Goal: Browse casually

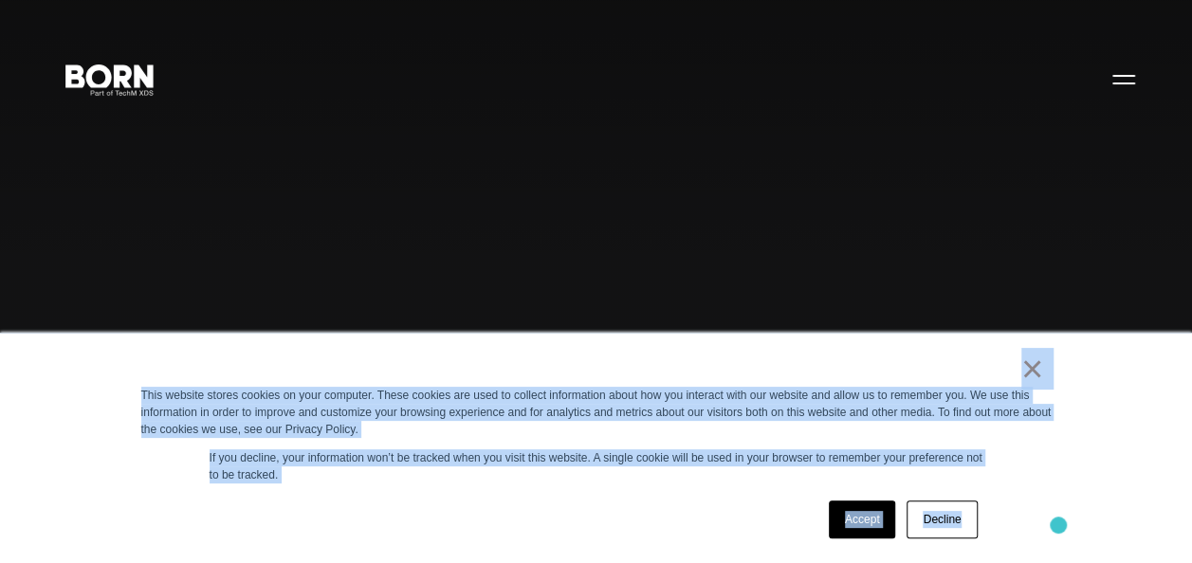
drag, startPoint x: 955, startPoint y: 372, endPoint x: 1058, endPoint y: 525, distance: 185.1
click at [1058, 525] on div "× This website stores cookies on your computer. These cookies are used to colle…" at bounding box center [596, 448] width 948 height 229
click at [699, 506] on div "Accept Decline" at bounding box center [562, 519] width 842 height 49
drag, startPoint x: 973, startPoint y: 373, endPoint x: 1065, endPoint y: 509, distance: 164.3
click at [1065, 509] on div "× This website stores cookies on your computer. These cookies are used to colle…" at bounding box center [596, 448] width 948 height 229
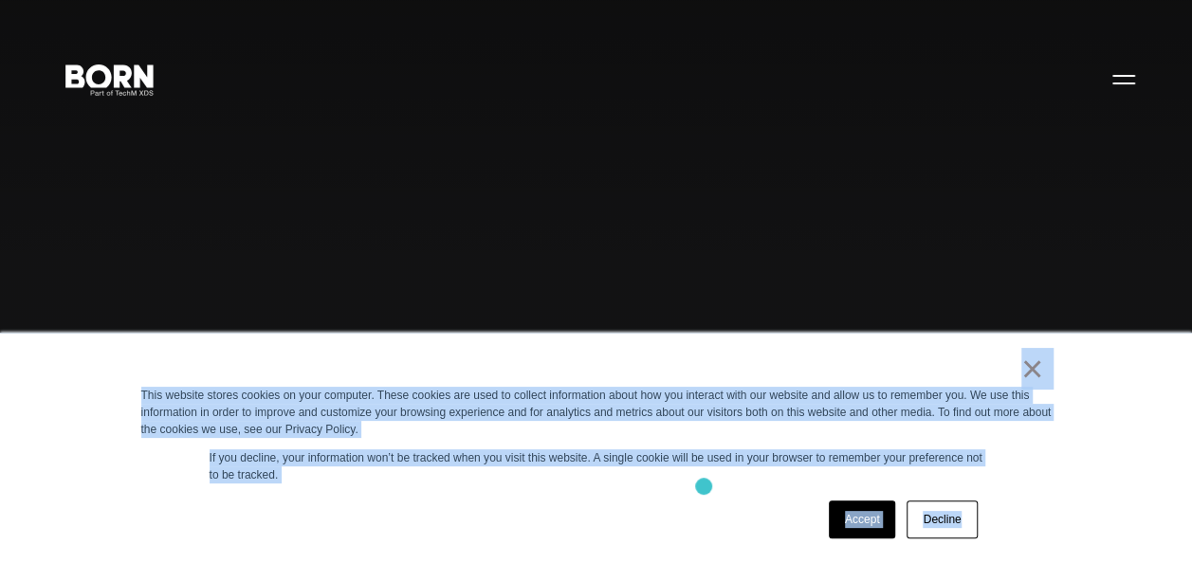
click at [703, 486] on div "× This website stores cookies on your computer. These cookies are used to colle…" at bounding box center [596, 448] width 948 height 229
drag, startPoint x: 969, startPoint y: 372, endPoint x: 1088, endPoint y: 514, distance: 185.7
click at [1088, 514] on div "× This website stores cookies on your computer. These cookies are used to colle…" at bounding box center [596, 448] width 1192 height 230
click at [595, 483] on div "× This website stores cookies on your computer. These cookies are used to colle…" at bounding box center [596, 448] width 948 height 229
drag, startPoint x: 987, startPoint y: 373, endPoint x: 1105, endPoint y: 527, distance: 194.7
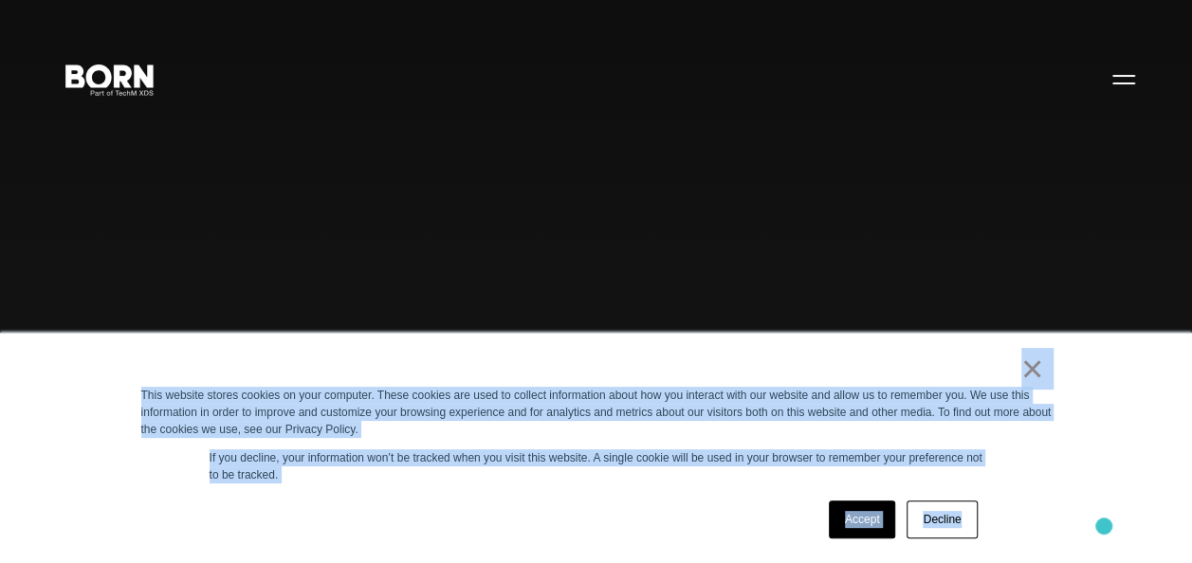
click at [1105, 527] on div "× This website stores cookies on your computer. These cookies are used to colle…" at bounding box center [596, 448] width 1192 height 230
click at [603, 493] on div "× This website stores cookies on your computer. These cookies are used to colle…" at bounding box center [596, 448] width 948 height 229
drag, startPoint x: 977, startPoint y: 358, endPoint x: 1083, endPoint y: 499, distance: 175.4
click at [1083, 499] on div "× This website stores cookies on your computer. These cookies are used to colle…" at bounding box center [596, 448] width 1192 height 230
drag, startPoint x: 1083, startPoint y: 499, endPoint x: 1066, endPoint y: 464, distance: 37.7
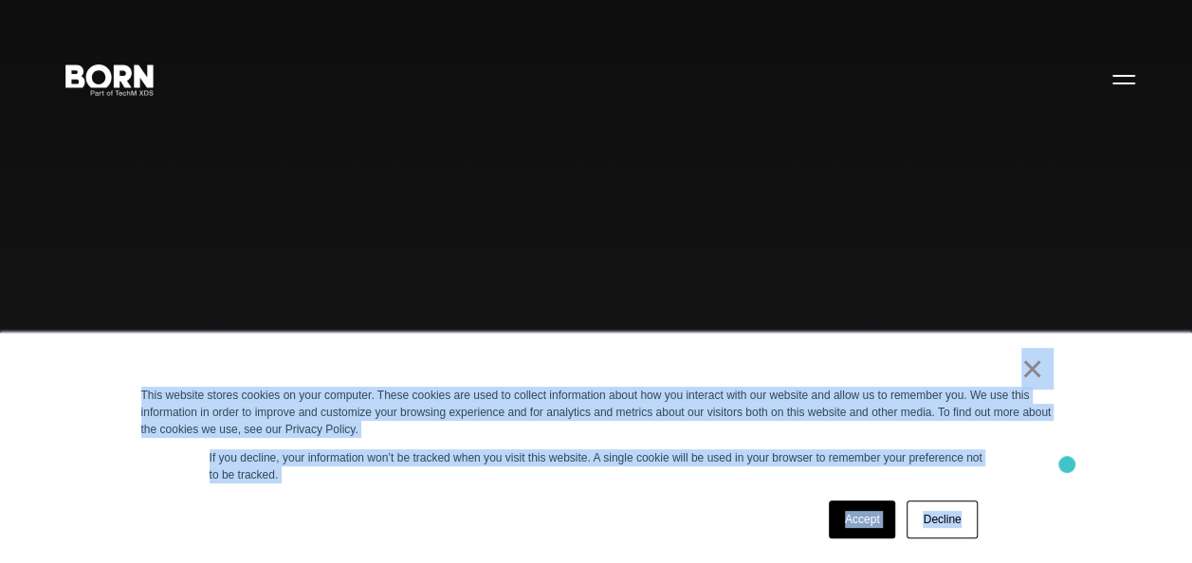
click at [1066, 464] on div "× This website stores cookies on your computer. These cookies are used to colle…" at bounding box center [596, 448] width 948 height 229
click at [1116, 435] on div "× This website stores cookies on your computer. These cookies are used to colle…" at bounding box center [596, 448] width 1192 height 230
drag, startPoint x: 983, startPoint y: 357, endPoint x: 1086, endPoint y: 495, distance: 172.0
click at [1086, 495] on div "× This website stores cookies on your computer. These cookies are used to colle…" at bounding box center [596, 448] width 1192 height 230
drag, startPoint x: 1086, startPoint y: 495, endPoint x: 1054, endPoint y: 491, distance: 32.5
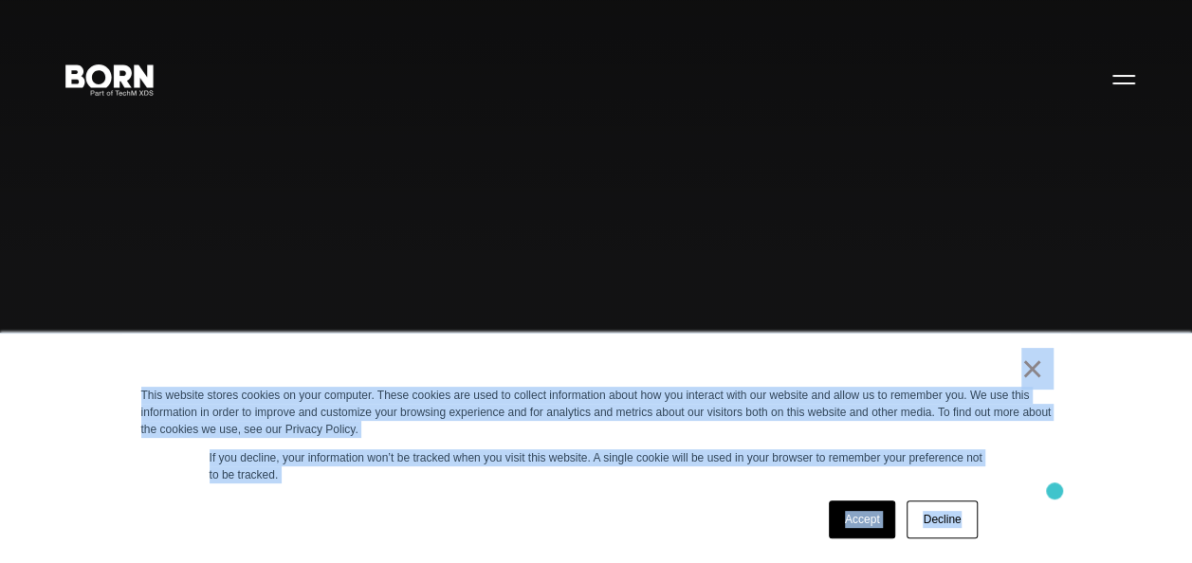
click at [1054, 491] on div "× This website stores cookies on your computer. These cookies are used to colle…" at bounding box center [596, 448] width 948 height 229
drag, startPoint x: 956, startPoint y: 364, endPoint x: 1064, endPoint y: 537, distance: 203.6
click at [1064, 537] on div "× This website stores cookies on your computer. These cookies are used to colle…" at bounding box center [596, 448] width 948 height 229
click at [760, 483] on p "If you decline, your information won’t be tracked when you visit this website. …" at bounding box center [596, 466] width 774 height 34
drag, startPoint x: 962, startPoint y: 370, endPoint x: 1054, endPoint y: 519, distance: 174.9
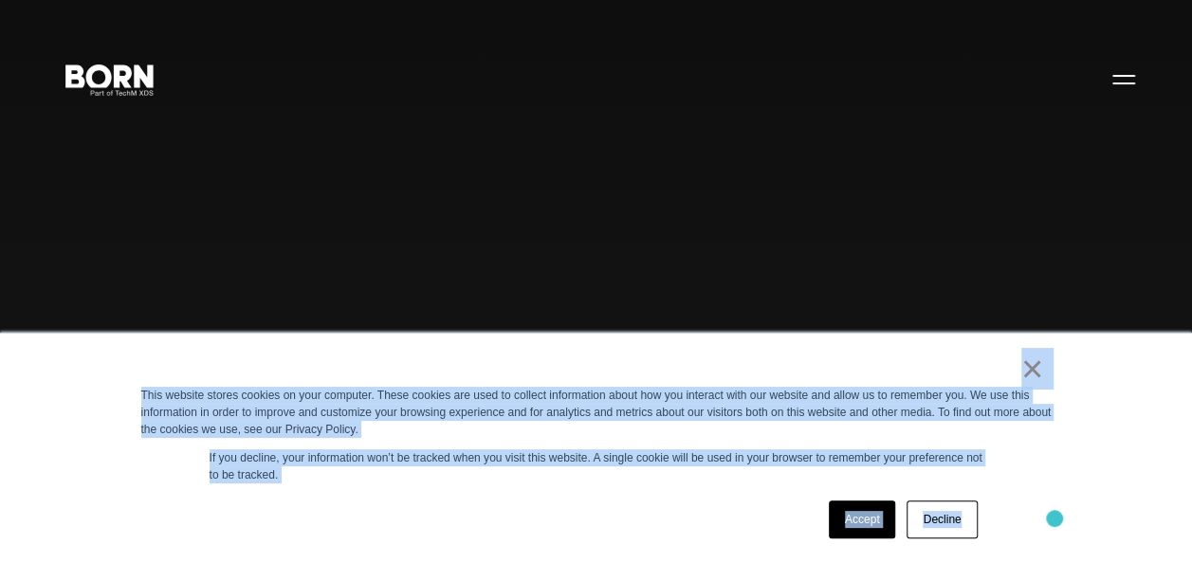
click at [1054, 519] on div "× This website stores cookies on your computer. These cookies are used to colle…" at bounding box center [596, 448] width 948 height 229
click at [641, 486] on div "× This website stores cookies on your computer. These cookies are used to colle…" at bounding box center [596, 448] width 948 height 229
drag, startPoint x: 983, startPoint y: 370, endPoint x: 1153, endPoint y: 508, distance: 219.0
click at [1153, 508] on div "× This website stores cookies on your computer. These cookies are used to colle…" at bounding box center [596, 448] width 1192 height 230
click at [686, 488] on div "× This website stores cookies on your computer. These cookies are used to colle…" at bounding box center [596, 448] width 948 height 229
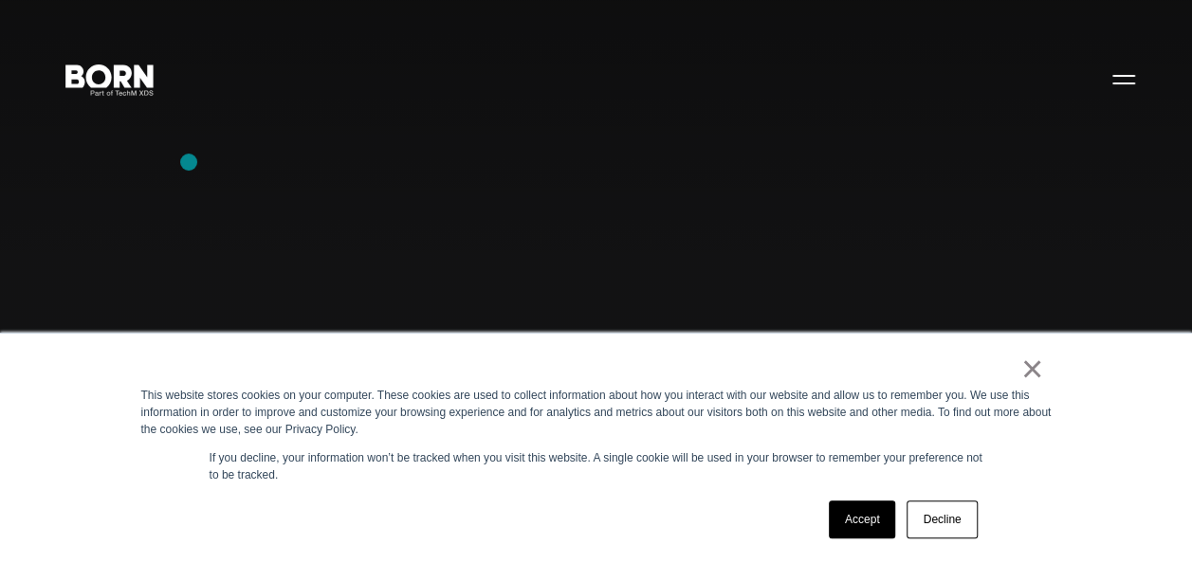
click at [189, 162] on div "Combining creative, content, and commerce to drive change. Imagine, build, and …" at bounding box center [596, 281] width 1192 height 563
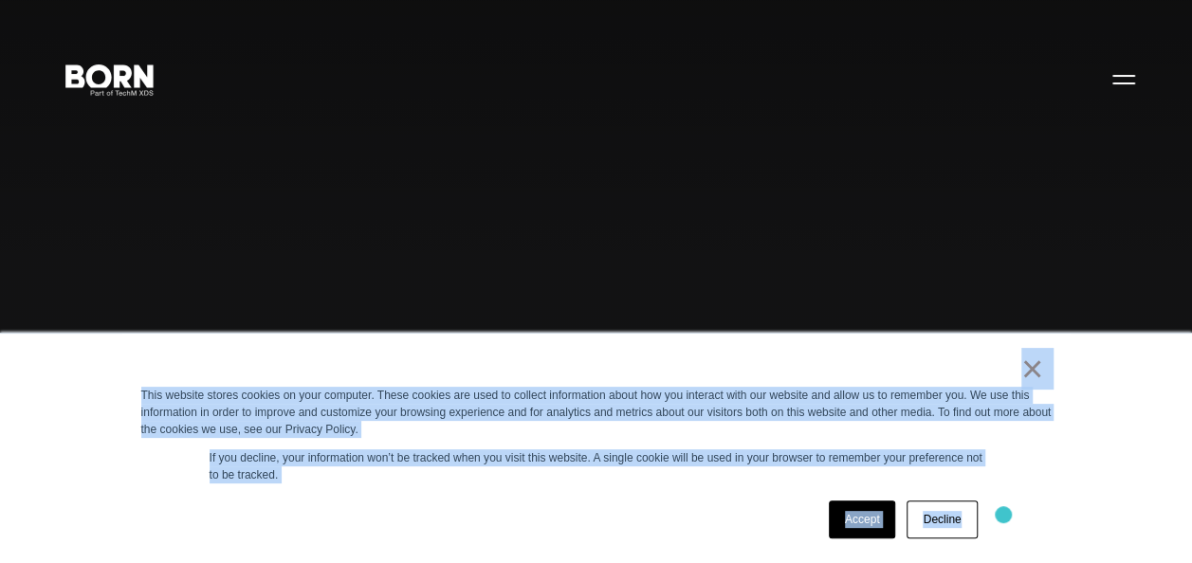
drag, startPoint x: 995, startPoint y: 370, endPoint x: 1003, endPoint y: 514, distance: 144.3
click at [1003, 514] on div "× This website stores cookies on your computer. These cookies are used to colle…" at bounding box center [596, 448] width 948 height 229
click at [658, 493] on div "× This website stores cookies on your computer. These cookies are used to colle…" at bounding box center [596, 448] width 948 height 229
drag, startPoint x: 947, startPoint y: 364, endPoint x: 1063, endPoint y: 532, distance: 203.8
click at [1063, 532] on div "× This website stores cookies on your computer. These cookies are used to colle…" at bounding box center [596, 448] width 948 height 229
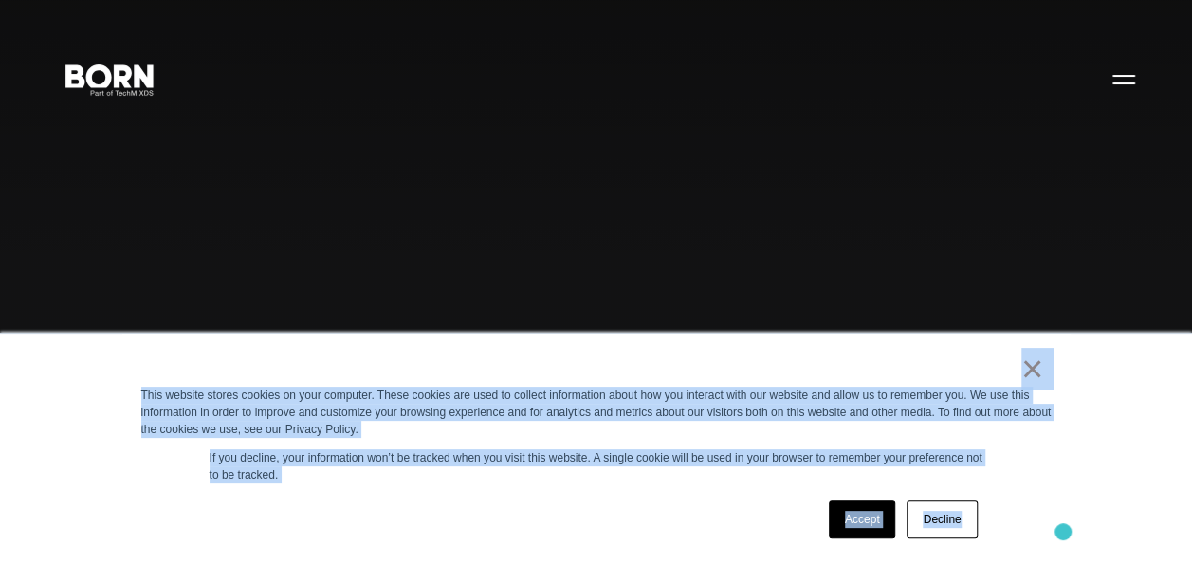
drag, startPoint x: 1063, startPoint y: 532, endPoint x: 1029, endPoint y: 455, distance: 83.6
click at [1029, 455] on div "× This website stores cookies on your computer. These cookies are used to colle…" at bounding box center [596, 448] width 948 height 229
click at [1029, 459] on div "× This website stores cookies on your computer. These cookies are used to colle…" at bounding box center [596, 448] width 948 height 229
drag, startPoint x: 919, startPoint y: 355, endPoint x: 1057, endPoint y: 537, distance: 228.7
click at [1057, 537] on div "× This website stores cookies on your computer. These cookies are used to colle…" at bounding box center [596, 448] width 948 height 229
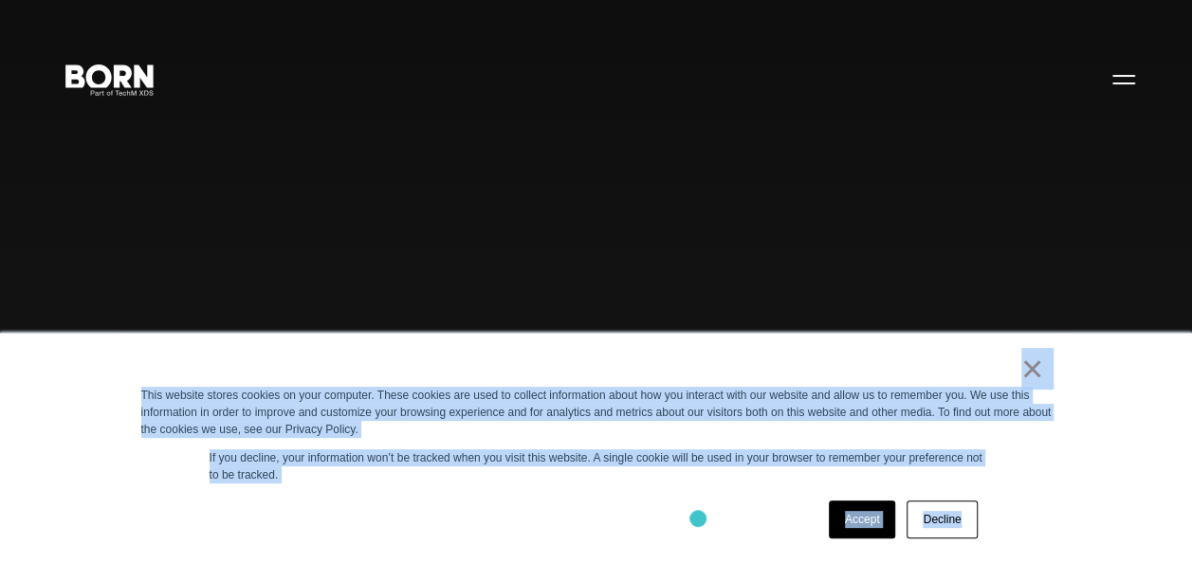
click at [700, 519] on div "Accept Decline" at bounding box center [562, 519] width 842 height 49
drag, startPoint x: 976, startPoint y: 359, endPoint x: 1056, endPoint y: 502, distance: 163.8
click at [1056, 502] on div "× This website stores cookies on your computer. These cookies are used to colle…" at bounding box center [596, 448] width 948 height 229
click at [668, 499] on div "Accept Decline" at bounding box center [562, 519] width 842 height 49
drag, startPoint x: 974, startPoint y: 349, endPoint x: 1048, endPoint y: 505, distance: 173.0
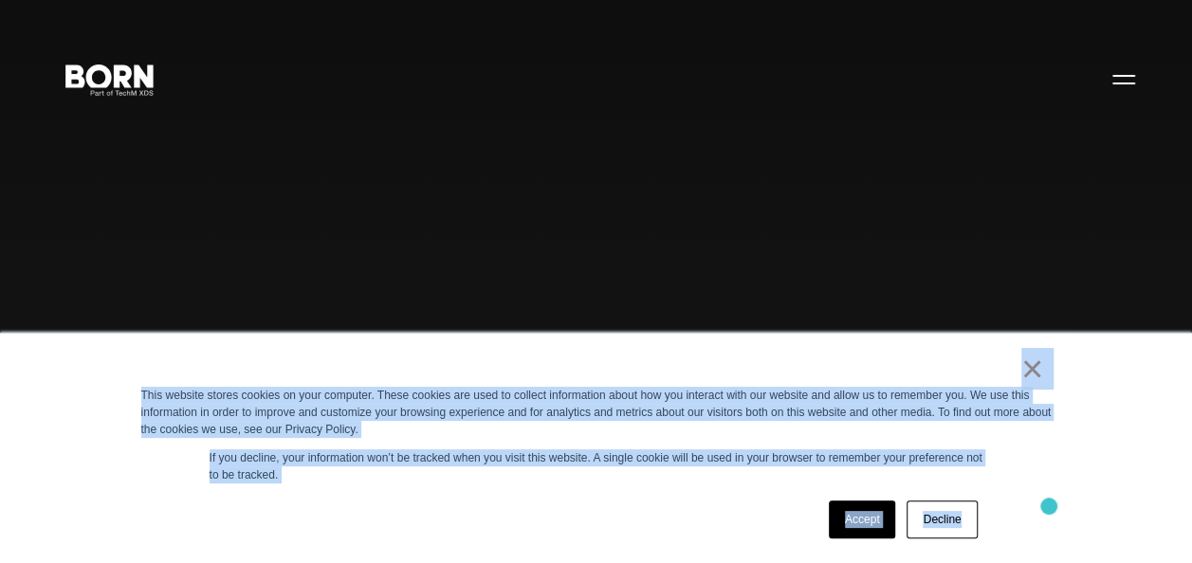
click at [1048, 505] on div "× This website stores cookies on your computer. These cookies are used to colle…" at bounding box center [596, 448] width 948 height 229
click at [593, 470] on p "If you decline, your information won’t be tracked when you visit this website. …" at bounding box center [596, 466] width 774 height 34
drag, startPoint x: 937, startPoint y: 367, endPoint x: 1008, endPoint y: 516, distance: 164.9
click at [1008, 516] on div "× This website stores cookies on your computer. These cookies are used to colle…" at bounding box center [596, 448] width 948 height 229
click at [579, 500] on div "Accept Decline" at bounding box center [562, 519] width 842 height 49
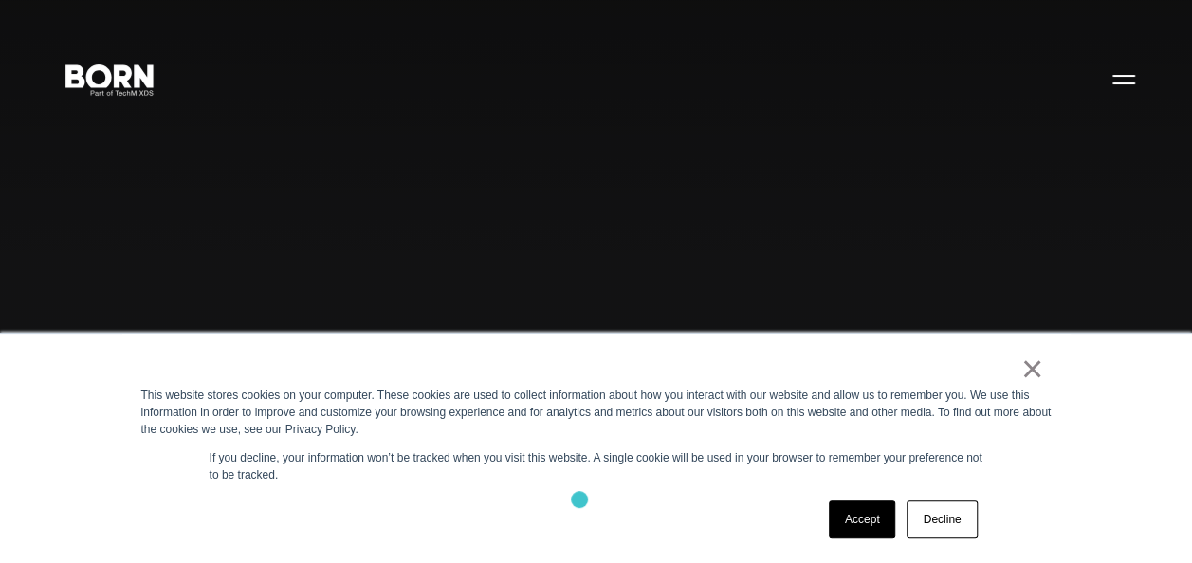
click at [579, 500] on div "Accept Decline" at bounding box center [562, 519] width 842 height 49
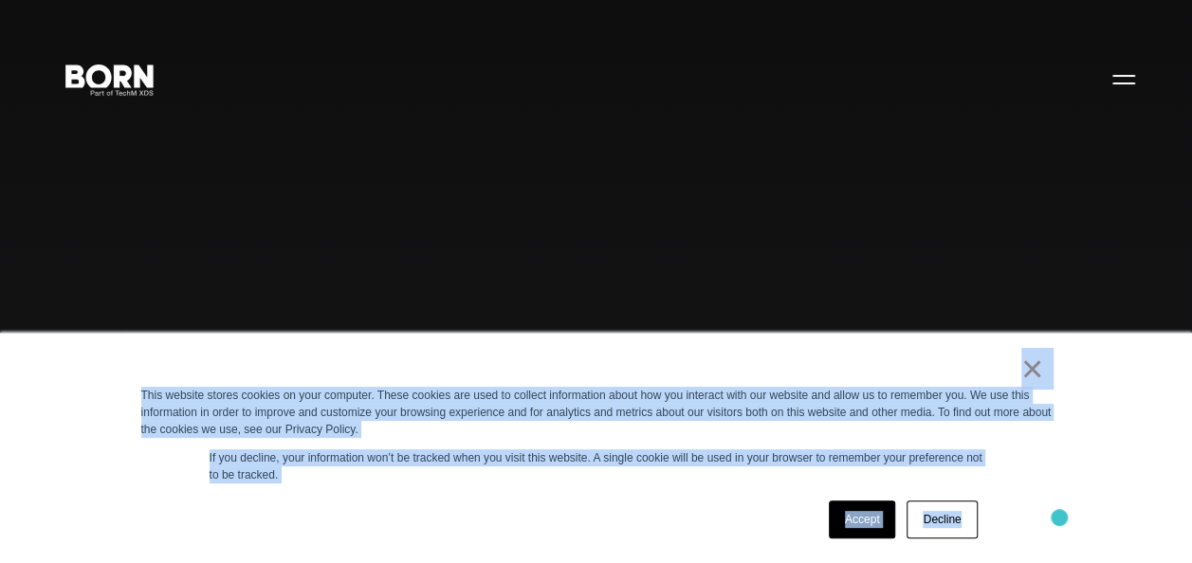
drag, startPoint x: 927, startPoint y: 355, endPoint x: 1059, endPoint y: 518, distance: 208.9
click at [1059, 518] on div "× This website stores cookies on your computer. These cookies are used to colle…" at bounding box center [596, 448] width 948 height 229
click at [599, 506] on div "Accept Decline" at bounding box center [562, 519] width 842 height 49
drag, startPoint x: 921, startPoint y: 360, endPoint x: 1117, endPoint y: 596, distance: 306.3
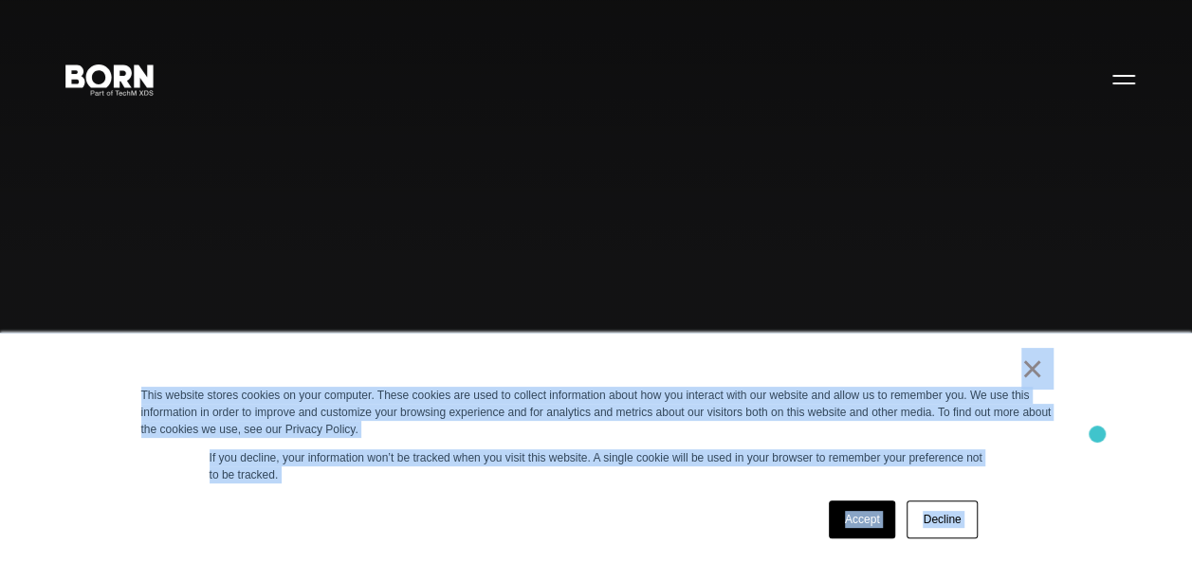
drag, startPoint x: 1117, startPoint y: 596, endPoint x: 1097, endPoint y: 434, distance: 163.3
click at [1097, 434] on div "× This website stores cookies on your computer. These cookies are used to colle…" at bounding box center [596, 448] width 1192 height 230
click at [1102, 364] on div "× This website stores cookies on your computer. These cookies are used to colle…" at bounding box center [596, 448] width 1192 height 230
drag, startPoint x: 893, startPoint y: 355, endPoint x: 1013, endPoint y: 499, distance: 187.8
click at [1013, 499] on div "× This website stores cookies on your computer. These cookies are used to colle…" at bounding box center [596, 448] width 948 height 229
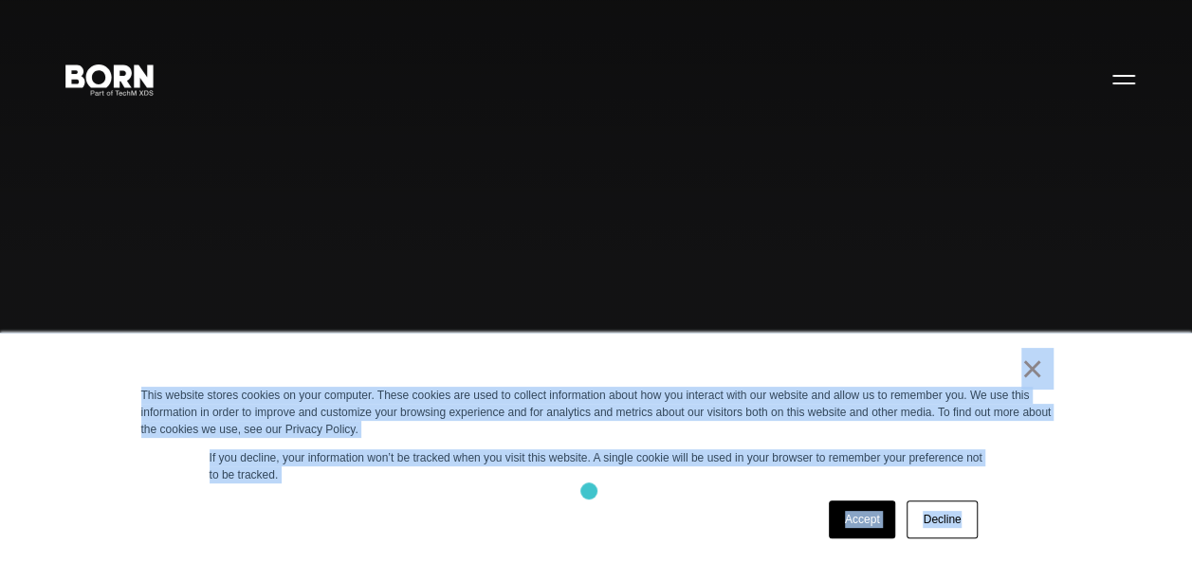
click at [588, 490] on div "× This website stores cookies on your computer. These cookies are used to colle…" at bounding box center [596, 448] width 948 height 229
drag, startPoint x: 902, startPoint y: 375, endPoint x: 1056, endPoint y: 574, distance: 250.7
click at [578, 495] on div "× This website stores cookies on your computer. These cookies are used to colle…" at bounding box center [596, 448] width 948 height 229
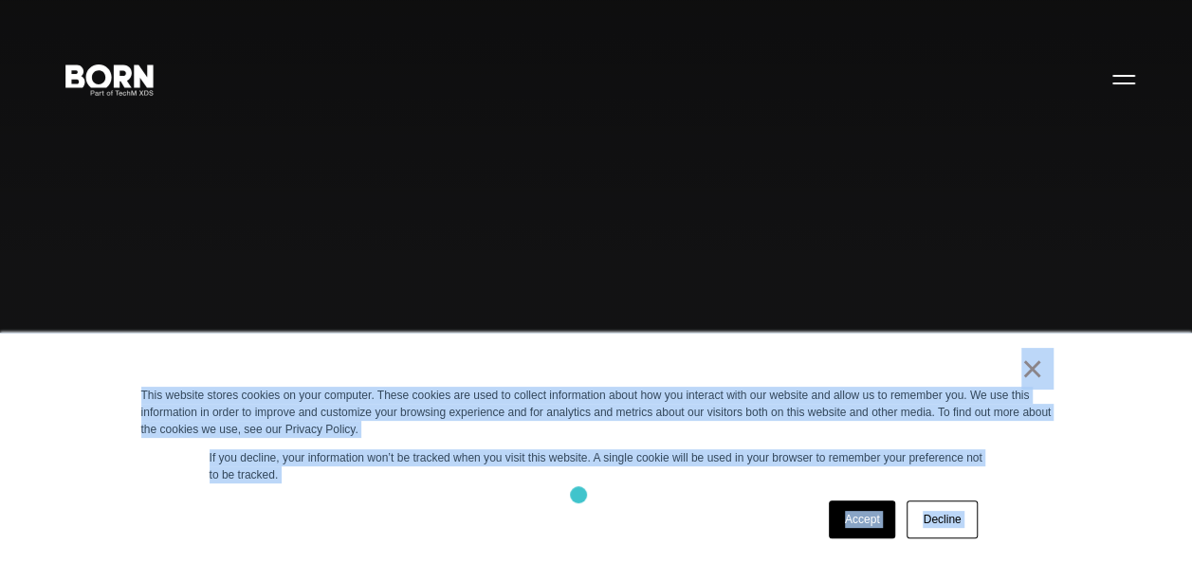
drag, startPoint x: 578, startPoint y: 495, endPoint x: 655, endPoint y: 516, distance: 79.6
click at [655, 516] on div "Accept Decline" at bounding box center [562, 519] width 842 height 49
click at [571, 519] on div "Accept Decline" at bounding box center [562, 519] width 842 height 49
drag, startPoint x: 790, startPoint y: 361, endPoint x: 1031, endPoint y: 536, distance: 298.1
click at [1031, 536] on div "× This website stores cookies on your computer. These cookies are used to colle…" at bounding box center [596, 448] width 948 height 229
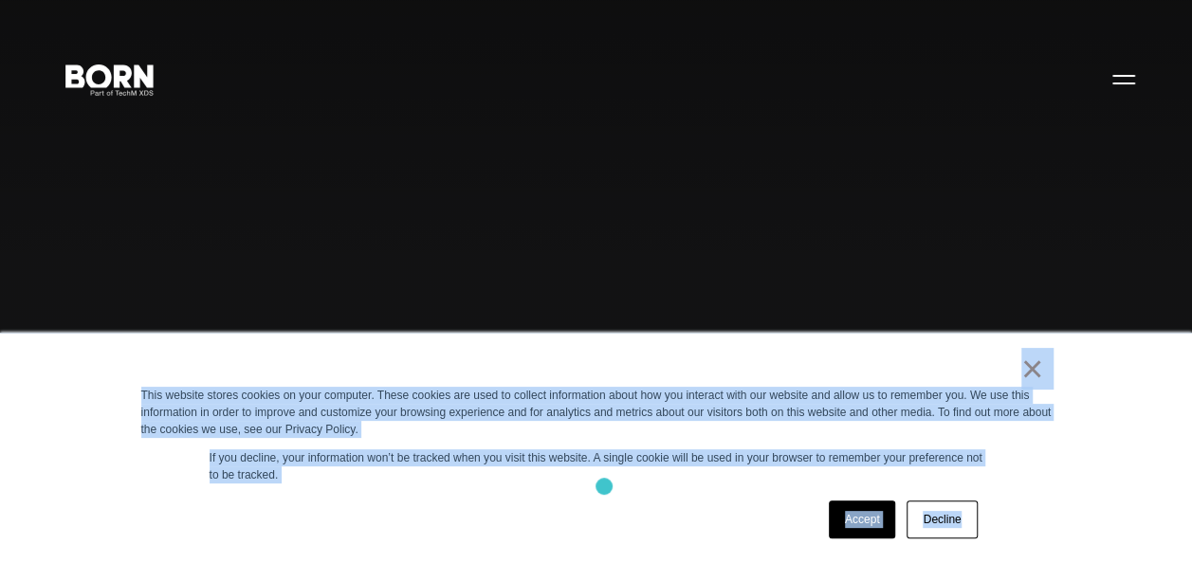
click at [603, 485] on div "× This website stores cookies on your computer. These cookies are used to colle…" at bounding box center [596, 448] width 948 height 229
drag, startPoint x: 993, startPoint y: 364, endPoint x: 1047, endPoint y: 515, distance: 159.8
click at [1047, 515] on div "× This website stores cookies on your computer. These cookies are used to colle…" at bounding box center [596, 448] width 948 height 229
click at [618, 497] on div "Accept Decline" at bounding box center [562, 519] width 842 height 49
drag, startPoint x: 976, startPoint y: 398, endPoint x: 1065, endPoint y: 531, distance: 159.9
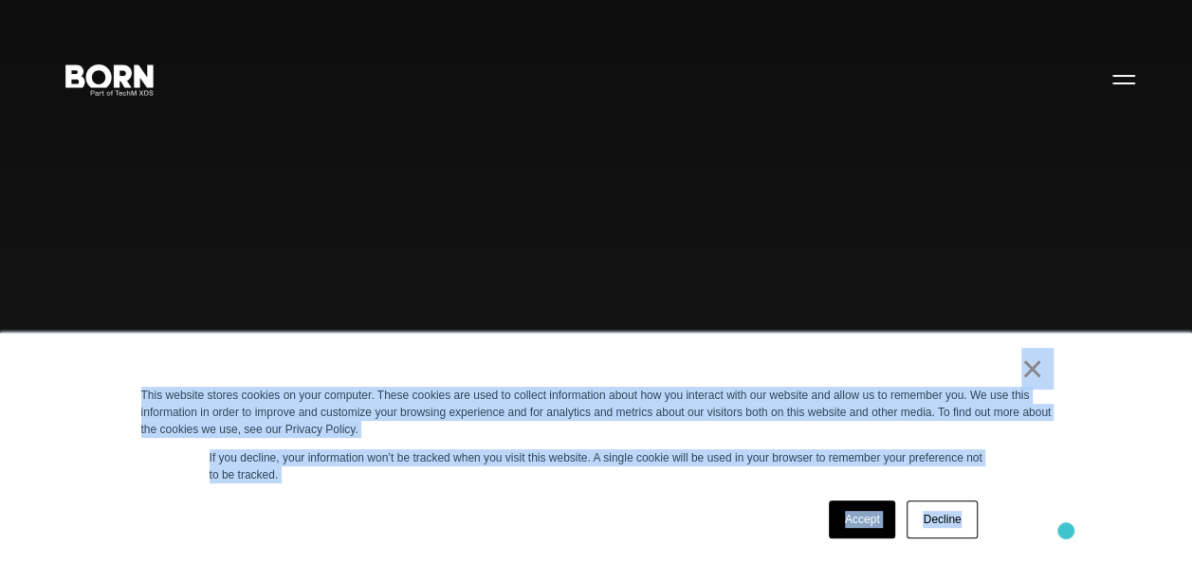
click at [1065, 531] on div "× This website stores cookies on your computer. These cookies are used to colle…" at bounding box center [596, 448] width 948 height 229
click at [538, 488] on div "× This website stores cookies on your computer. These cookies are used to colle…" at bounding box center [596, 448] width 948 height 229
drag, startPoint x: 964, startPoint y: 366, endPoint x: 1052, endPoint y: 551, distance: 204.8
click at [1052, 551] on div "× This website stores cookies on your computer. These cookies are used to colle…" at bounding box center [596, 448] width 948 height 229
click at [559, 510] on div "Accept Decline" at bounding box center [562, 519] width 842 height 49
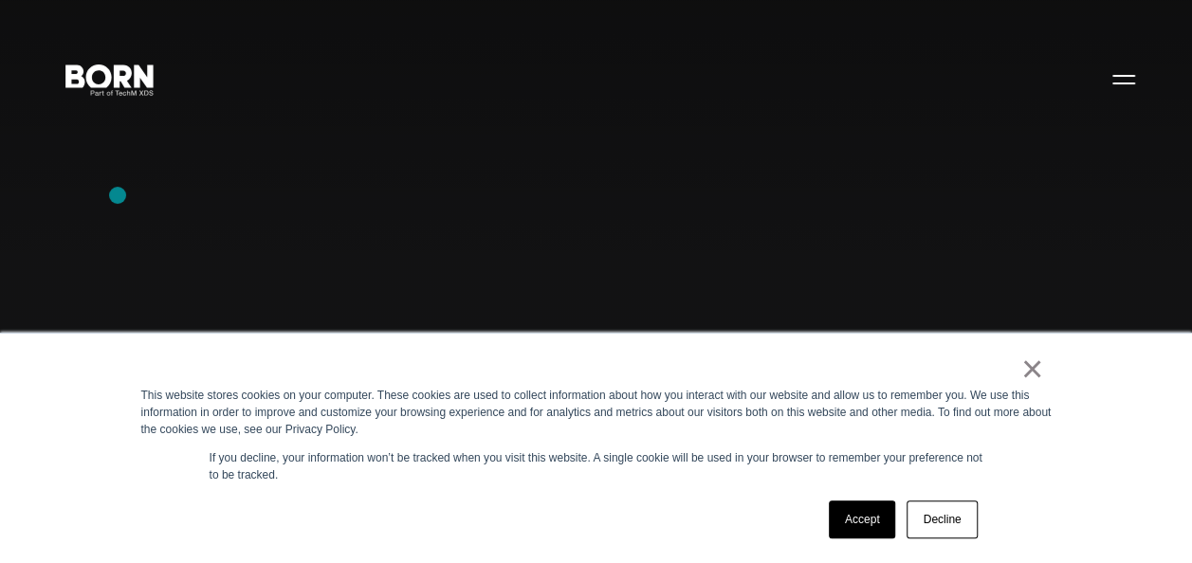
click at [118, 195] on div "Combining creative, content, and commerce to drive change. Imagine, build, and …" at bounding box center [596, 281] width 1192 height 563
